Goal: Check status: Check status

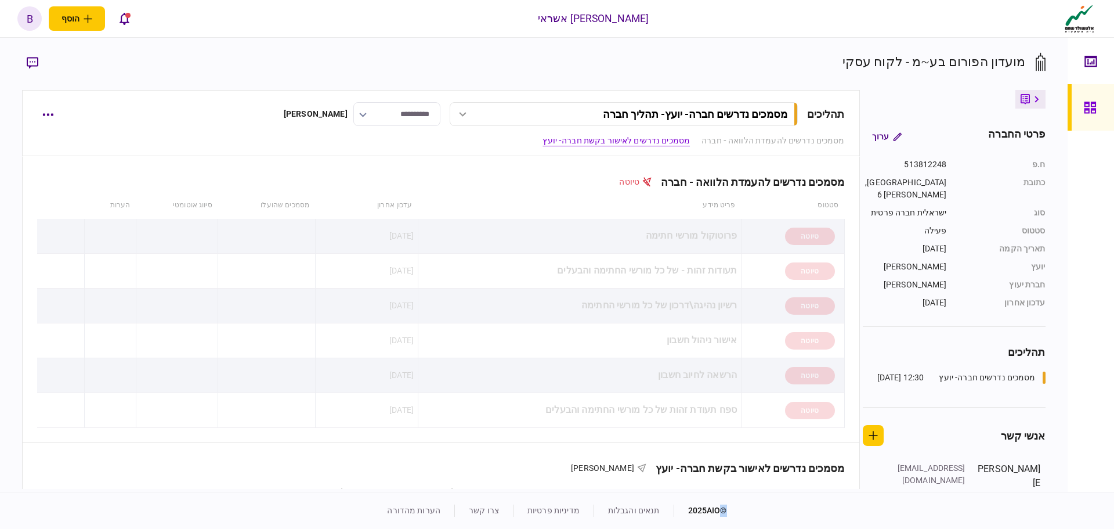
scroll to position [551, 0]
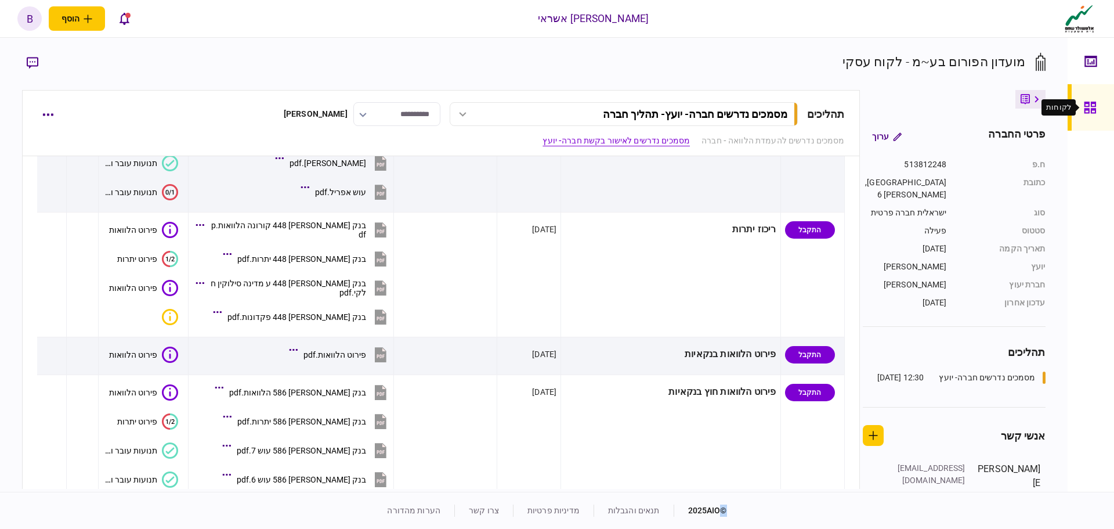
click at [1099, 111] on div at bounding box center [1093, 107] width 19 height 46
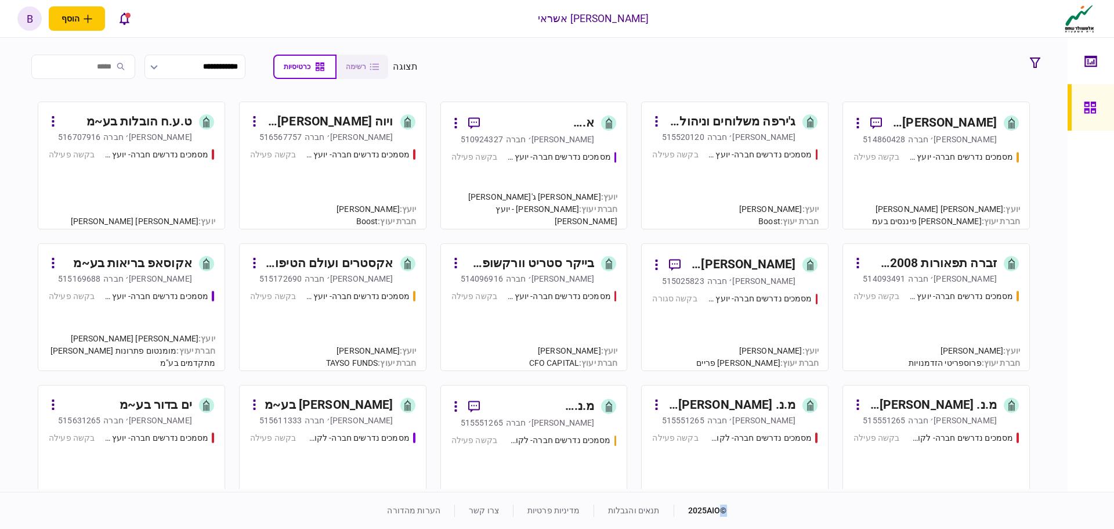
drag, startPoint x: 1078, startPoint y: 129, endPoint x: 887, endPoint y: 185, distance: 198.9
click at [887, 185] on div "מסמכים נדרשים חברה- יועץ - תהליך חברה בקשה פעילה" at bounding box center [936, 184] width 165 height 67
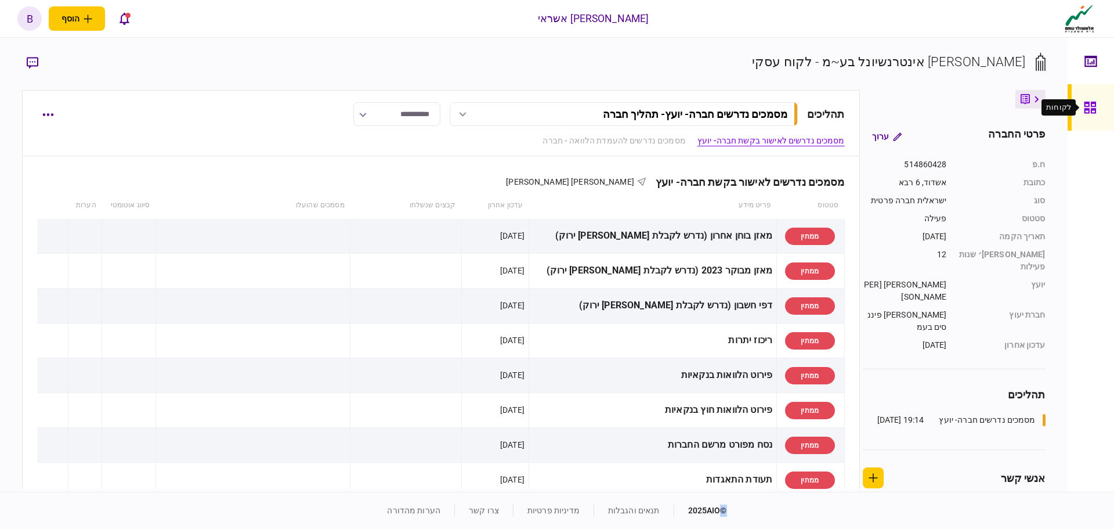
drag, startPoint x: 1091, startPoint y: 102, endPoint x: 1061, endPoint y: 110, distance: 30.0
click at [1091, 102] on icon at bounding box center [1090, 107] width 13 height 13
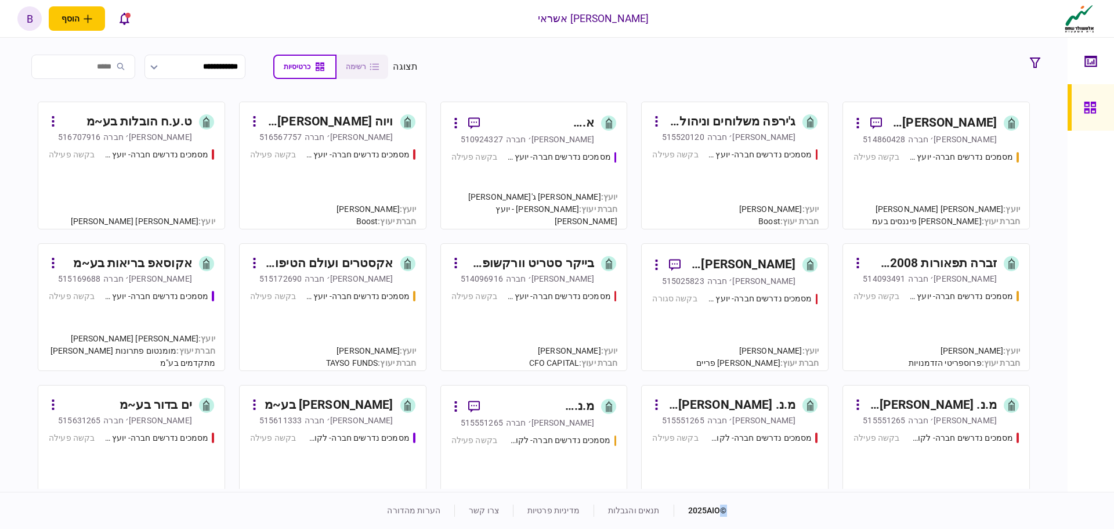
click at [337, 175] on div "מסמכים נדרשים חברה- יועץ - תהליך חברה בקשה פעילה" at bounding box center [332, 184] width 165 height 70
